Goal: Find contact information: Find contact information

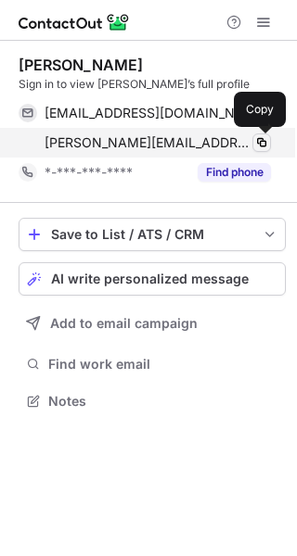
click at [261, 140] on span at bounding box center [261, 142] width 15 height 15
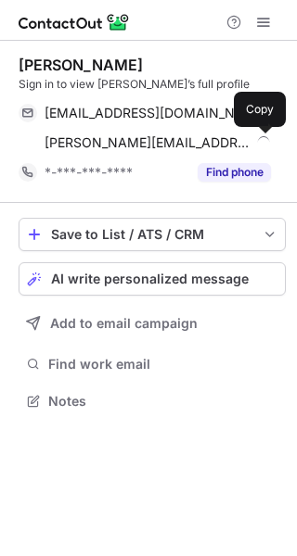
scroll to position [388, 297]
